Goal: Feedback & Contribution: Submit feedback/report problem

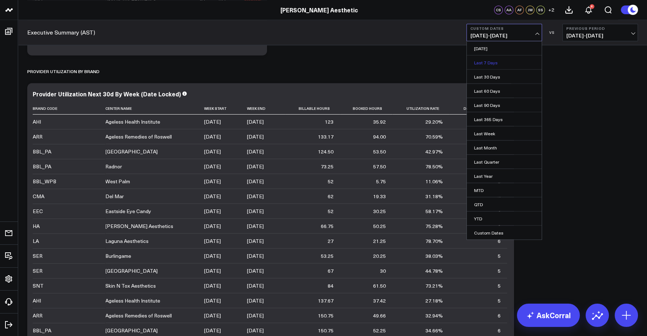
click at [490, 64] on link "Last 7 Days" at bounding box center [504, 62] width 75 height 14
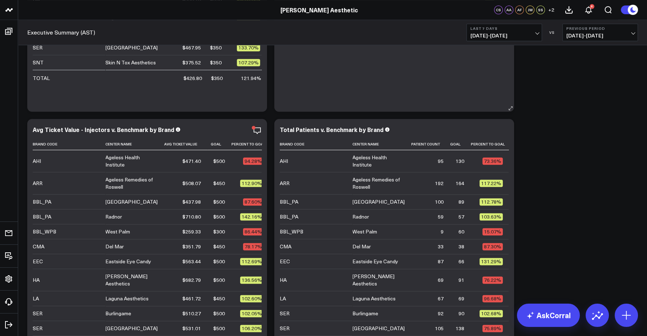
scroll to position [1322, 0]
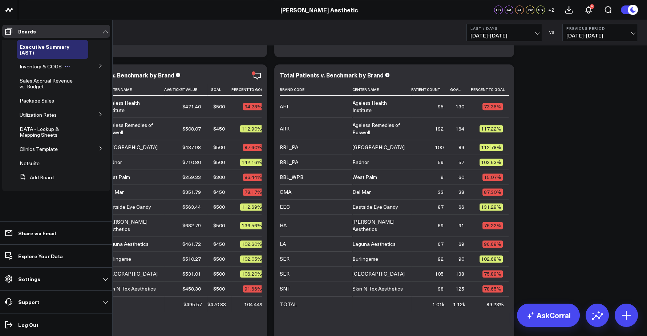
click at [42, 67] on span "Inventory & COGS" at bounding box center [41, 66] width 42 height 7
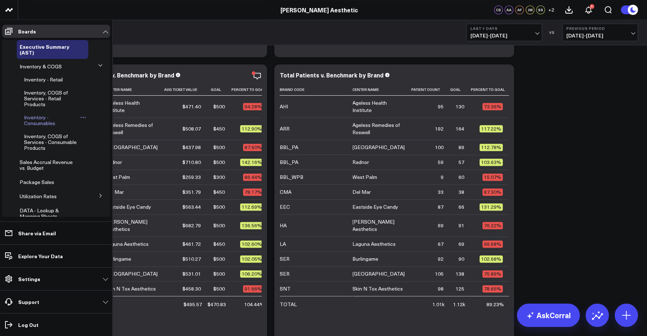
click at [42, 122] on span "Inventory - Consumables" at bounding box center [39, 120] width 31 height 13
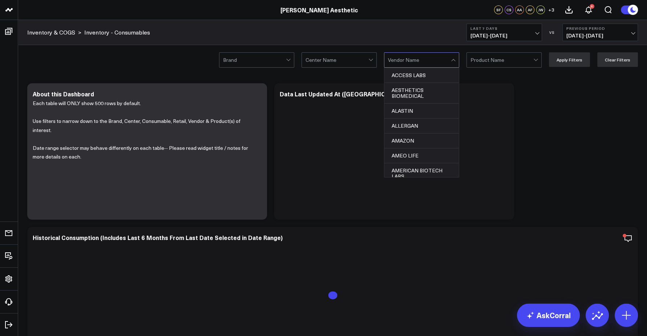
click at [407, 61] on div at bounding box center [419, 60] width 63 height 15
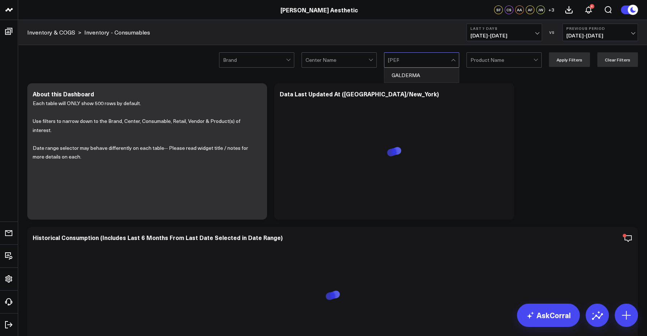
type input "galder"
click at [407, 77] on div "GALDERMA" at bounding box center [421, 75] width 74 height 15
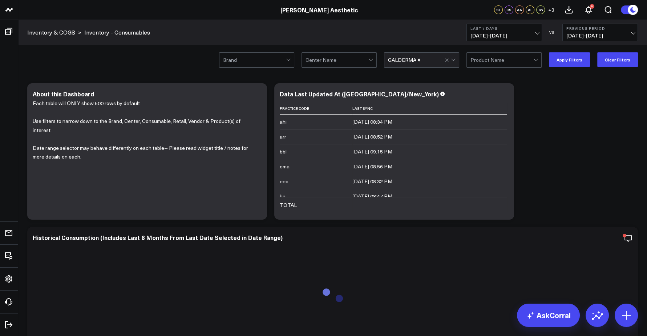
click at [569, 61] on button "Apply Filters" at bounding box center [569, 59] width 41 height 15
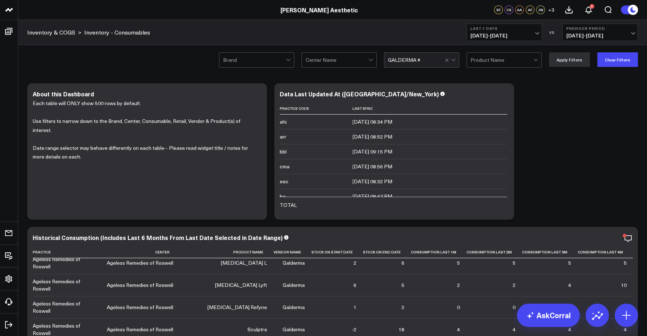
click at [275, 59] on div at bounding box center [254, 60] width 63 height 15
type input "sere"
click at [261, 62] on div at bounding box center [254, 60] width 63 height 15
type input "sere"
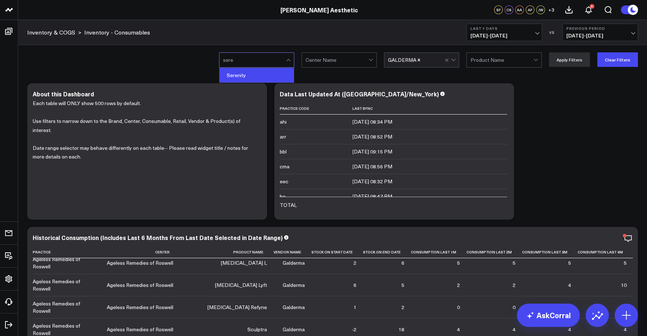
click at [251, 74] on div "Serenity" at bounding box center [256, 75] width 74 height 15
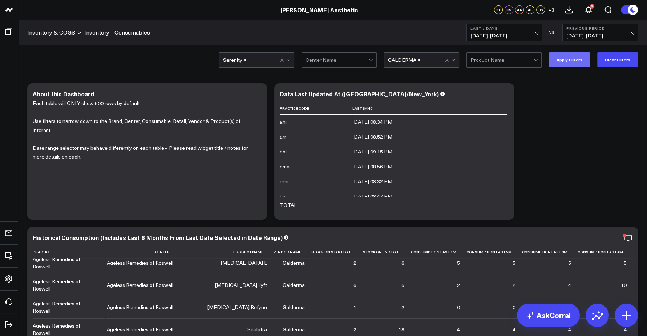
click at [565, 61] on button "Apply Filters" at bounding box center [569, 59] width 41 height 15
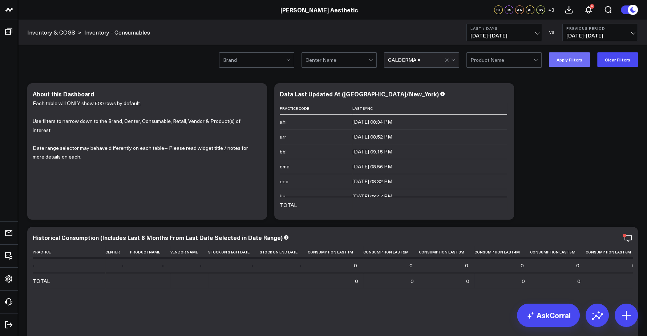
click at [574, 62] on button "Apply Filters" at bounding box center [569, 59] width 41 height 15
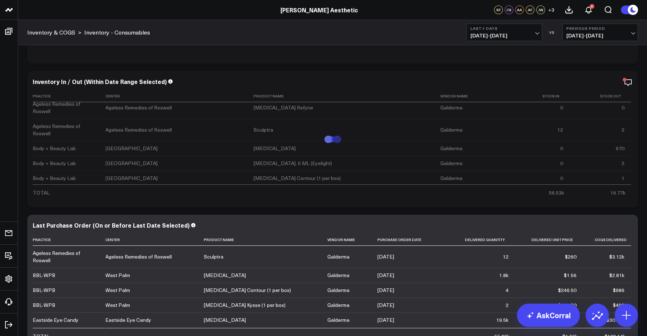
scroll to position [140, 0]
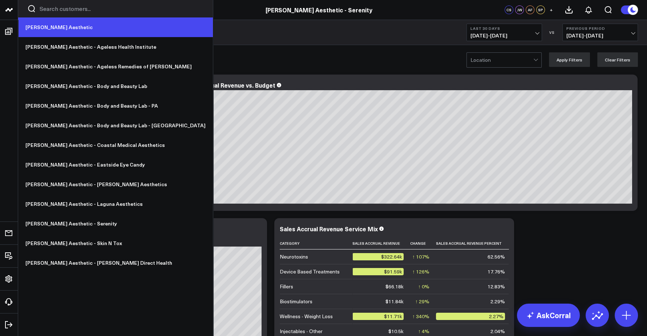
click at [35, 29] on link "[PERSON_NAME] Aesthetic" at bounding box center [115, 27] width 195 height 20
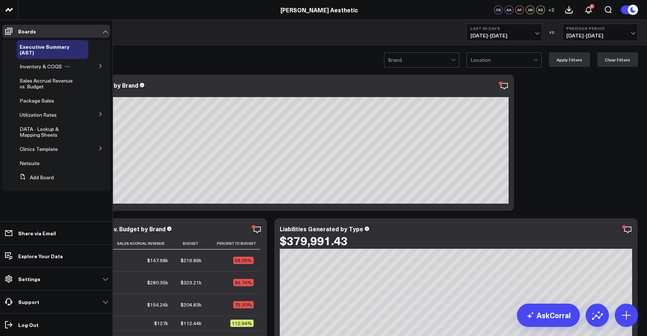
click at [28, 65] on span "Inventory & COGS" at bounding box center [41, 66] width 42 height 7
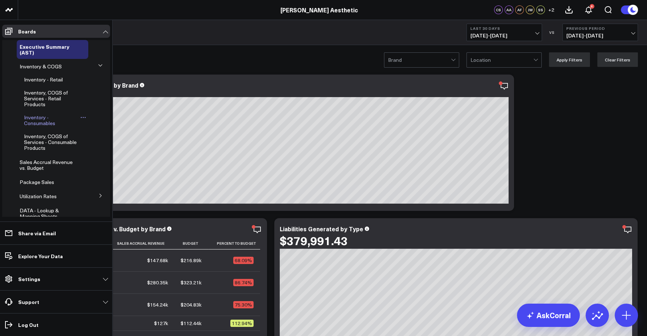
click at [41, 117] on span "Inventory - Consumables" at bounding box center [39, 120] width 31 height 13
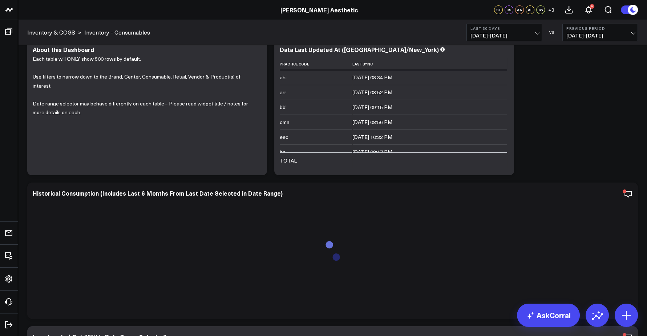
scroll to position [48, 0]
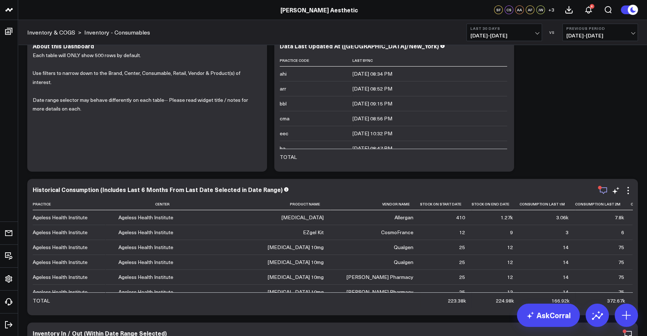
click at [603, 193] on icon "button" at bounding box center [603, 190] width 7 height 7
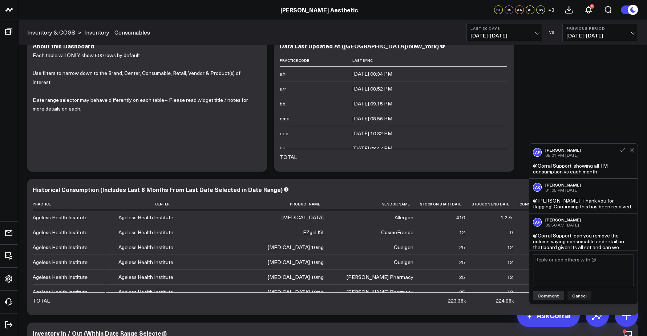
click at [562, 273] on textarea at bounding box center [583, 270] width 101 height 33
type textarea "@Corral Support serenity still not showing up here - please address this"
click at [552, 298] on button "Comment" at bounding box center [548, 295] width 31 height 9
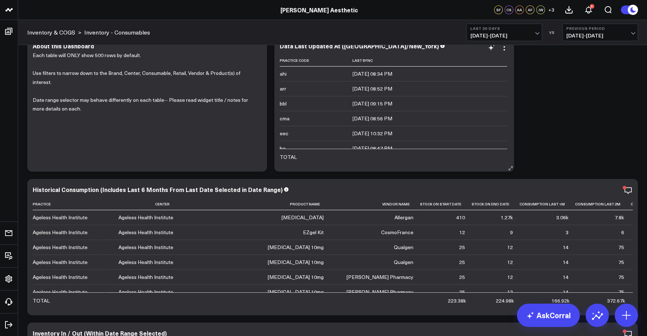
scroll to position [21, 0]
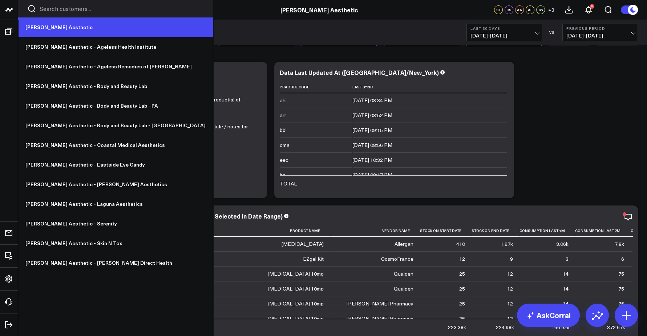
click at [41, 28] on link "[PERSON_NAME] Aesthetic" at bounding box center [115, 27] width 195 height 20
